Goal: Information Seeking & Learning: Learn about a topic

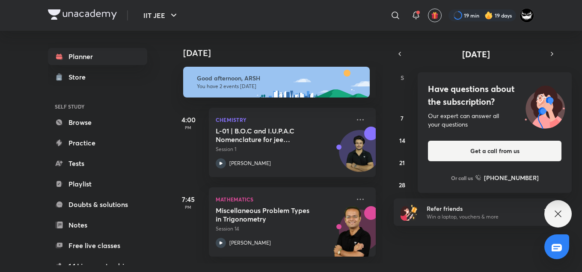
click at [472, 92] on h4 "Have questions about the subscription?" at bounding box center [494, 96] width 133 height 26
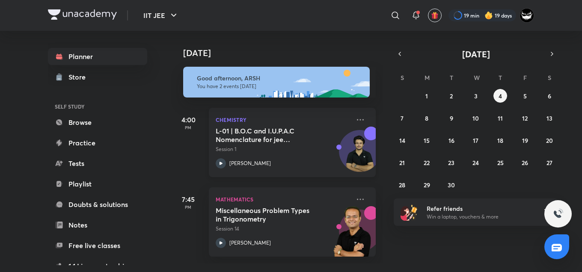
click at [265, 134] on h5 "L-01 | B.O.C and I.U.P.A.C Nomenclature for jee Advanced 2027" at bounding box center [269, 135] width 107 height 17
